Goal: Task Accomplishment & Management: Use online tool/utility

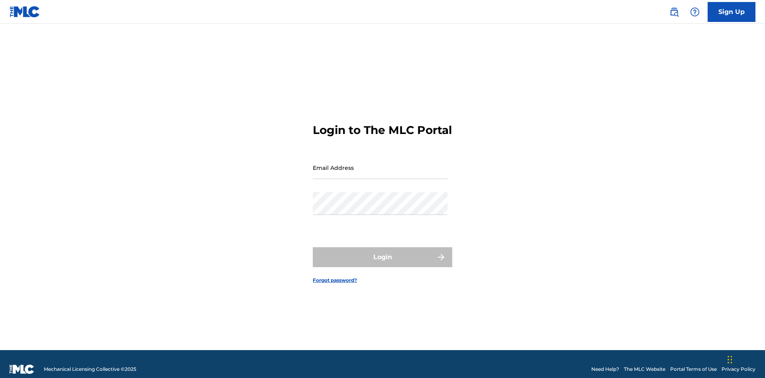
scroll to position [10, 0]
click at [380, 164] on input "Email Address" at bounding box center [380, 167] width 135 height 23
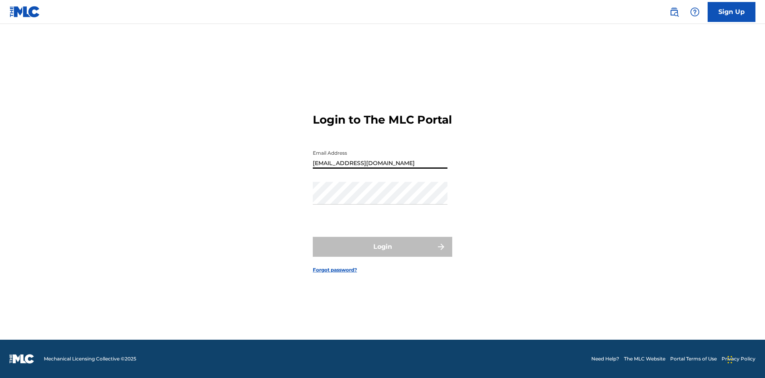
type input "[EMAIL_ADDRESS][DOMAIN_NAME]"
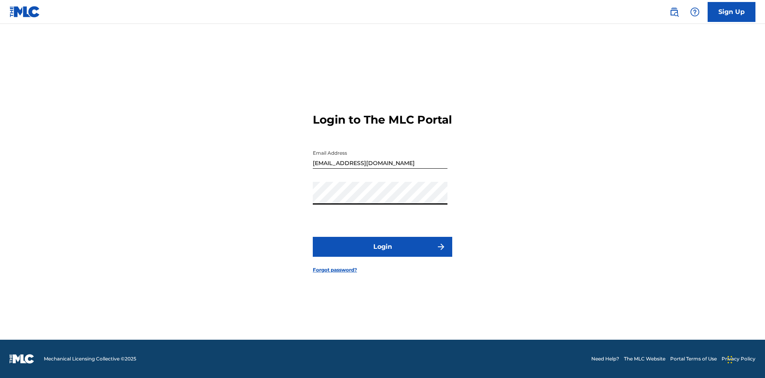
click at [382, 253] on button "Login" at bounding box center [382, 247] width 139 height 20
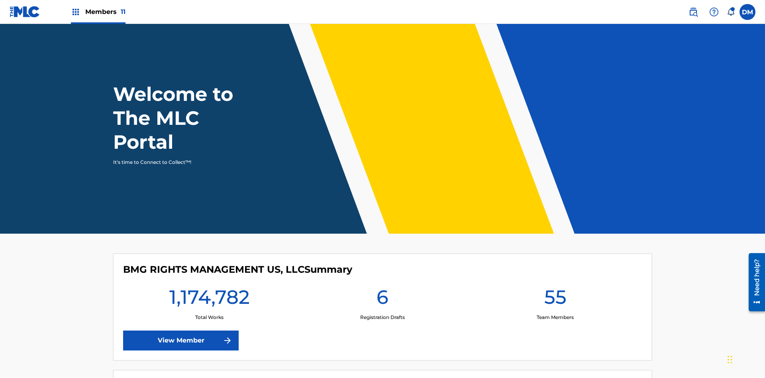
click at [98, 12] on span "Members 11" at bounding box center [105, 11] width 40 height 9
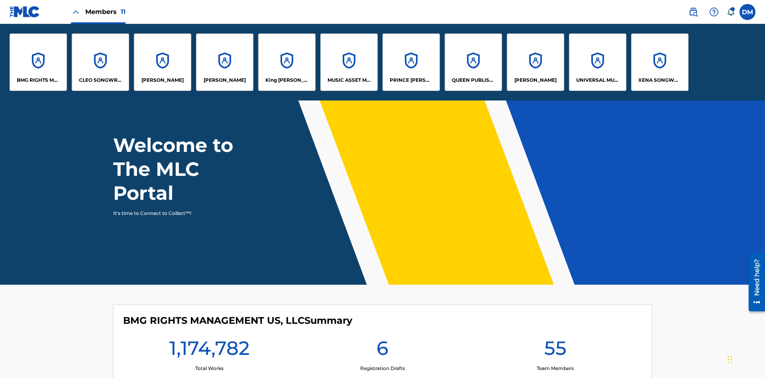
click at [597, 80] on p "UNIVERSAL MUSIC PUB GROUP" at bounding box center [597, 79] width 43 height 7
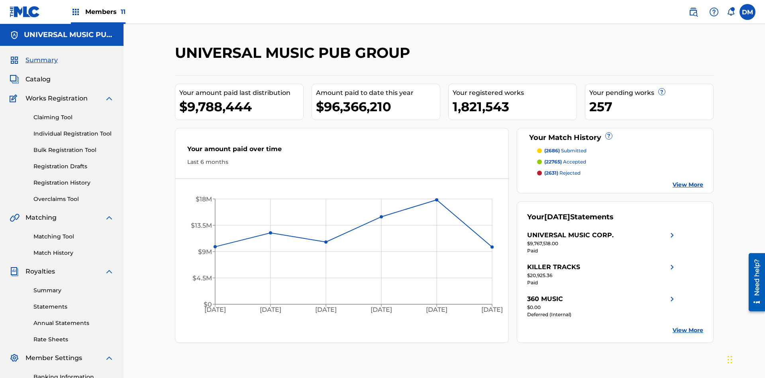
click at [74, 129] on link "Individual Registration Tool" at bounding box center [73, 133] width 80 height 8
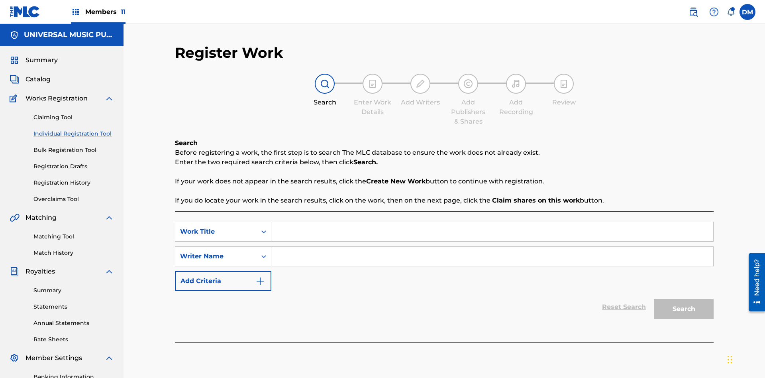
click at [492, 222] on input "Search Form" at bounding box center [492, 231] width 442 height 19
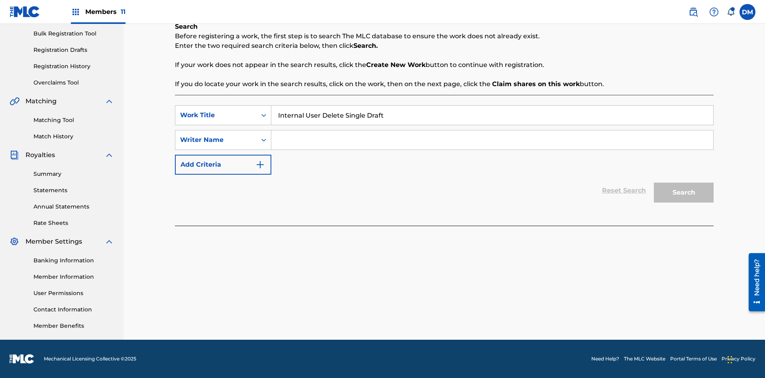
type input "Internal User Delete Single Draft"
click at [492, 140] on input "Search Form" at bounding box center [492, 139] width 442 height 19
type input "Test"
click at [684, 192] on button "Search" at bounding box center [684, 192] width 60 height 20
